Goal: Information Seeking & Learning: Learn about a topic

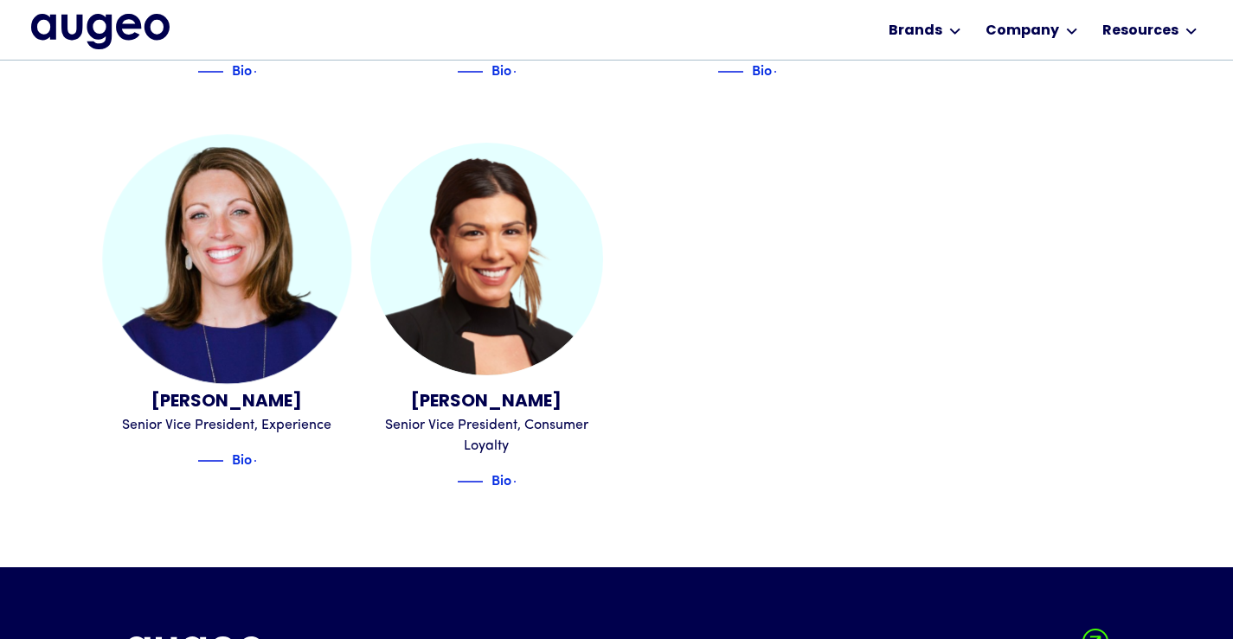
scroll to position [2093, 0]
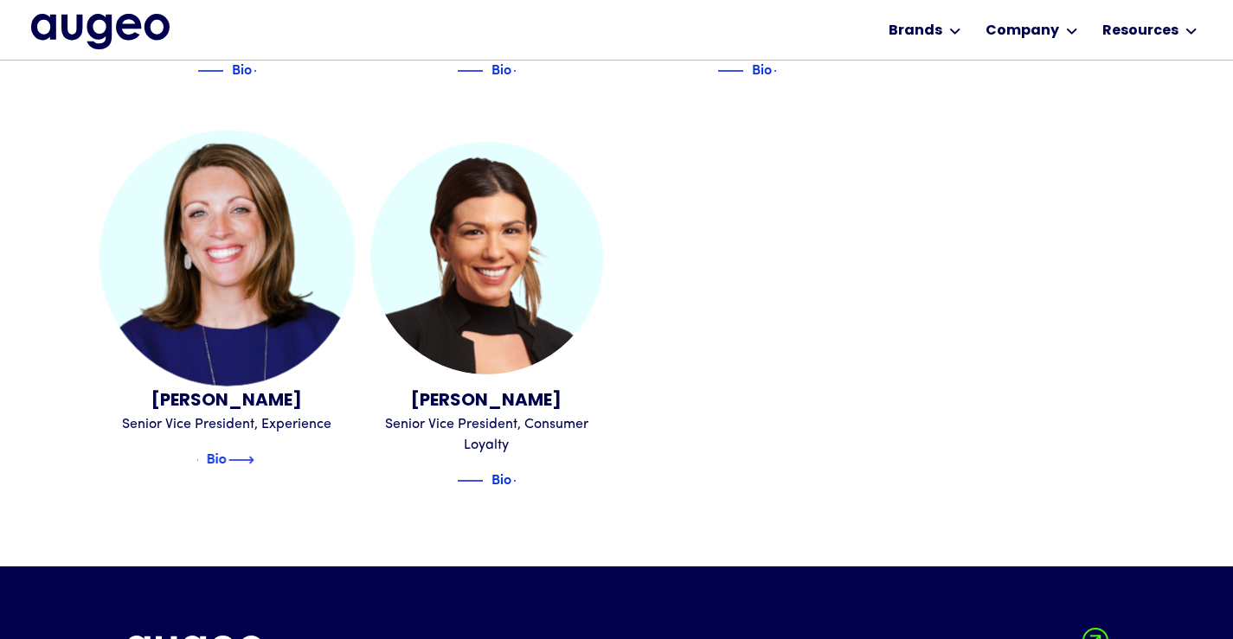
click at [251, 450] on img at bounding box center [241, 460] width 26 height 21
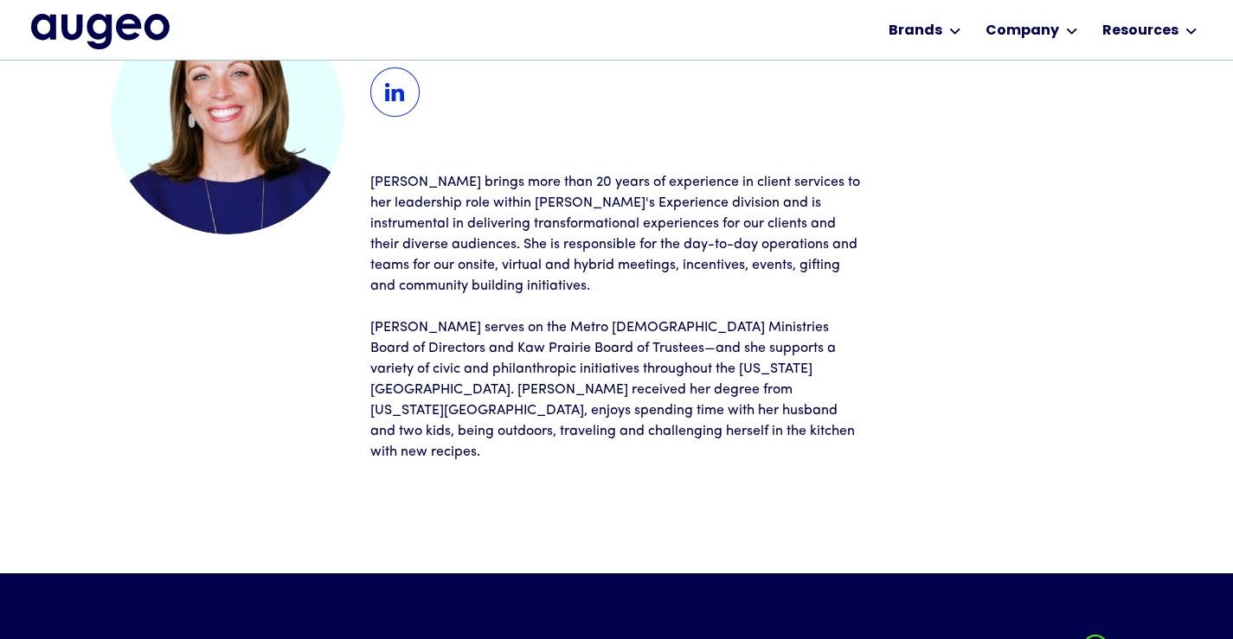
scroll to position [175, 0]
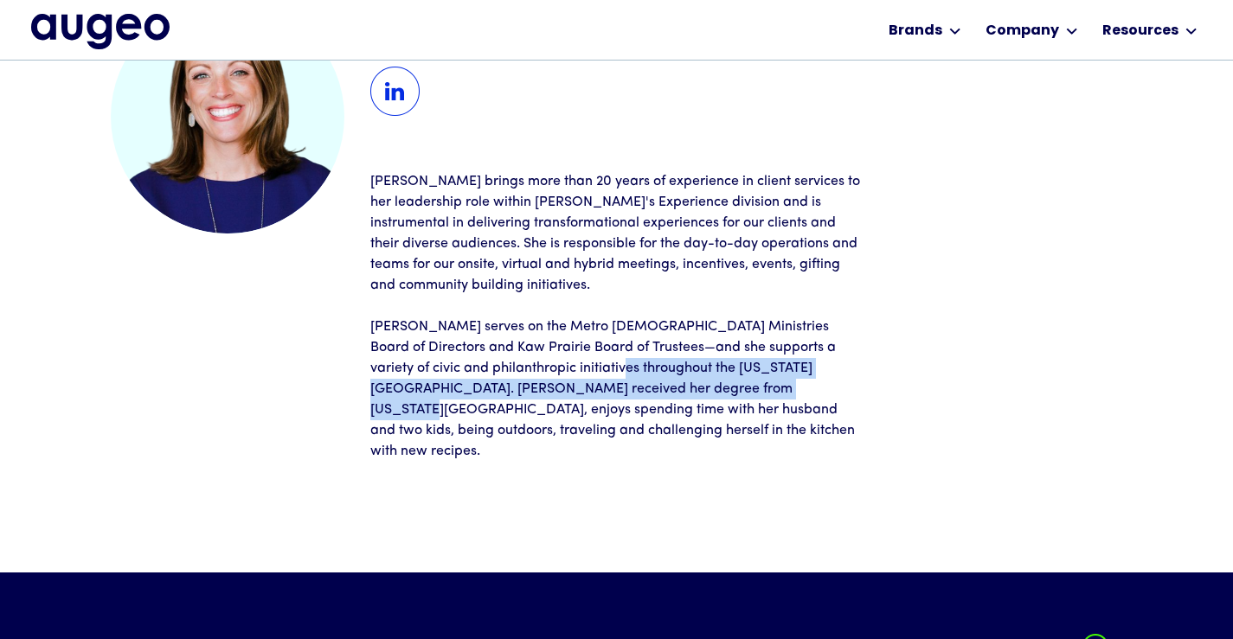
drag, startPoint x: 614, startPoint y: 371, endPoint x: 732, endPoint y: 381, distance: 118.0
click at [732, 381] on p "Leslie serves on the Metro Lutheran Ministries Board of Directors and Kaw Prair…" at bounding box center [616, 389] width 493 height 145
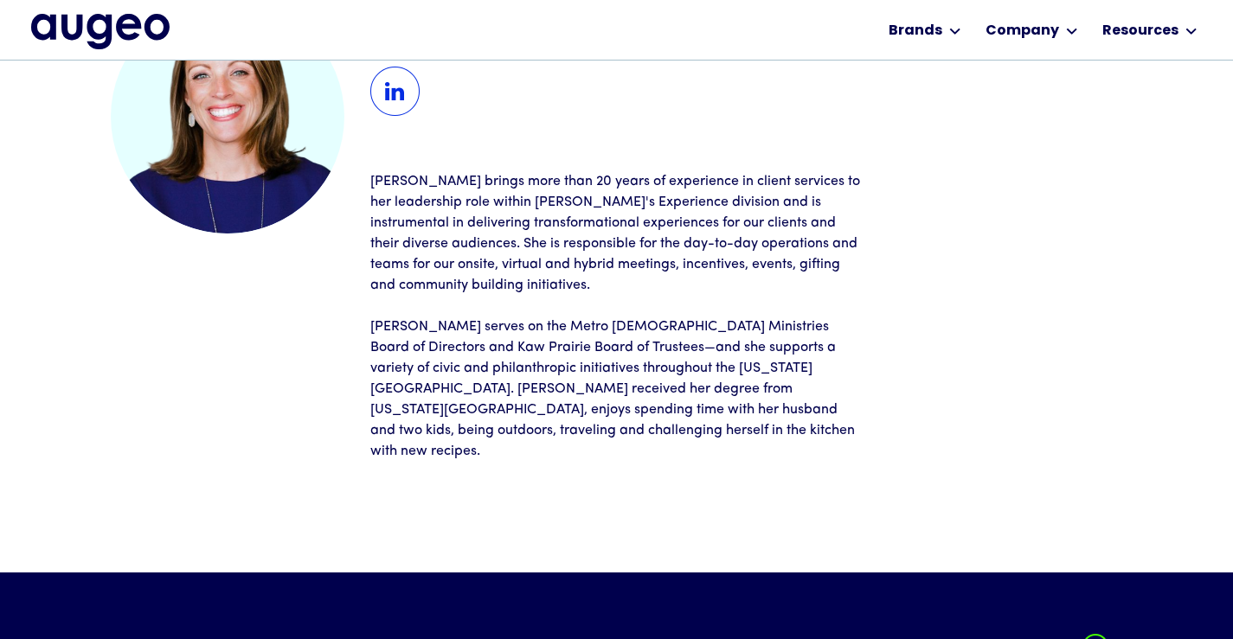
click at [725, 440] on p "Leslie serves on the Metro Lutheran Ministries Board of Directors and Kaw Prair…" at bounding box center [616, 389] width 493 height 145
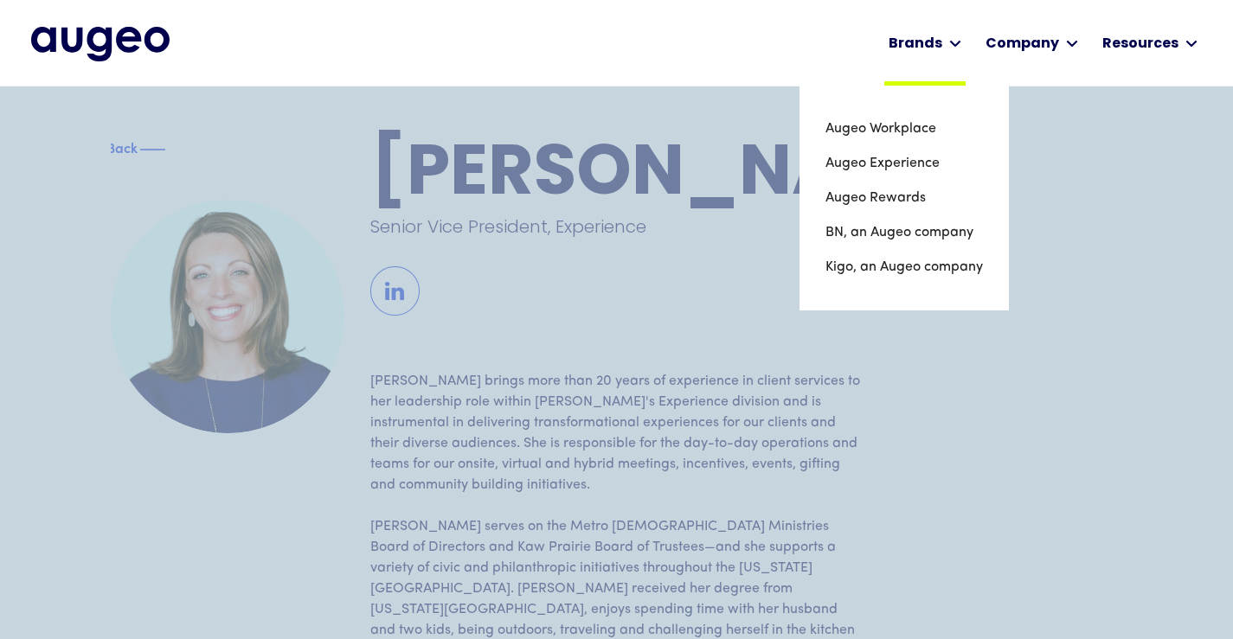
scroll to position [0, 0]
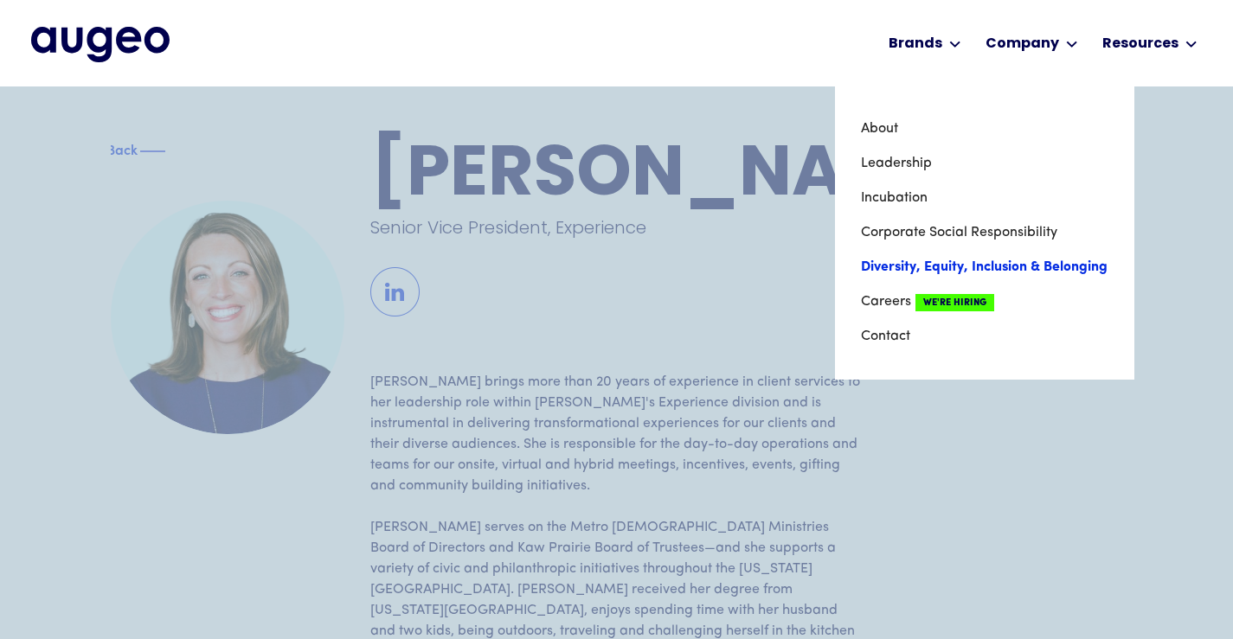
click at [978, 265] on link "Diversity, Equity, Inclusion & Belonging" at bounding box center [984, 267] width 247 height 35
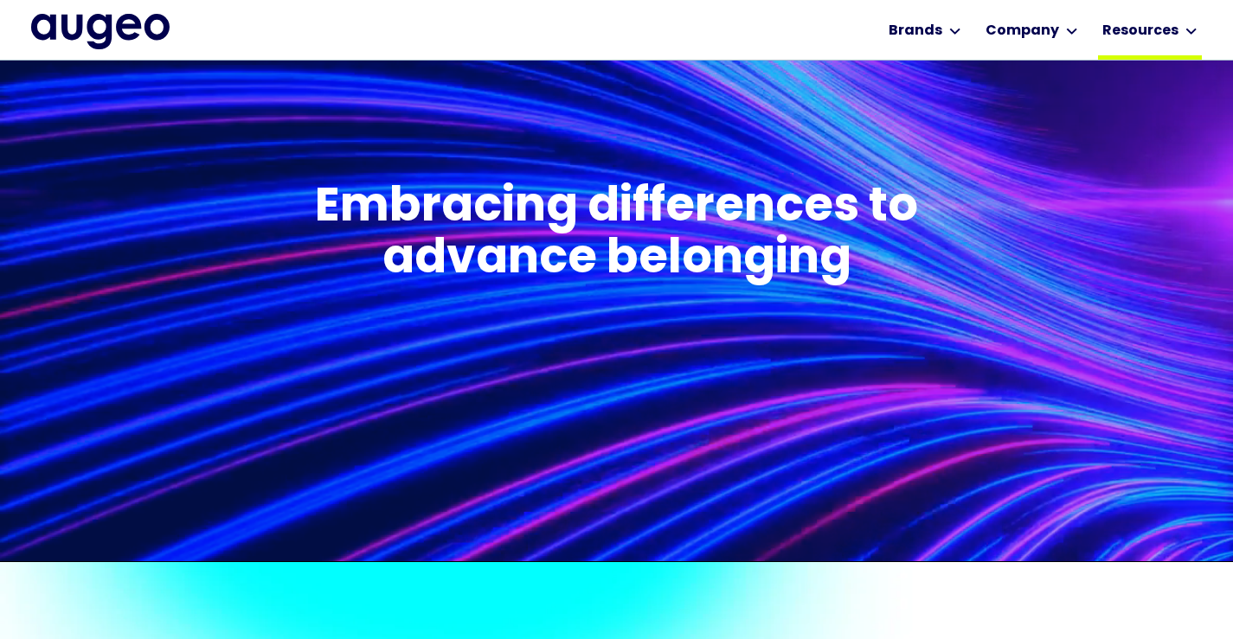
scroll to position [697, 0]
